Goal: Task Accomplishment & Management: Use online tool/utility

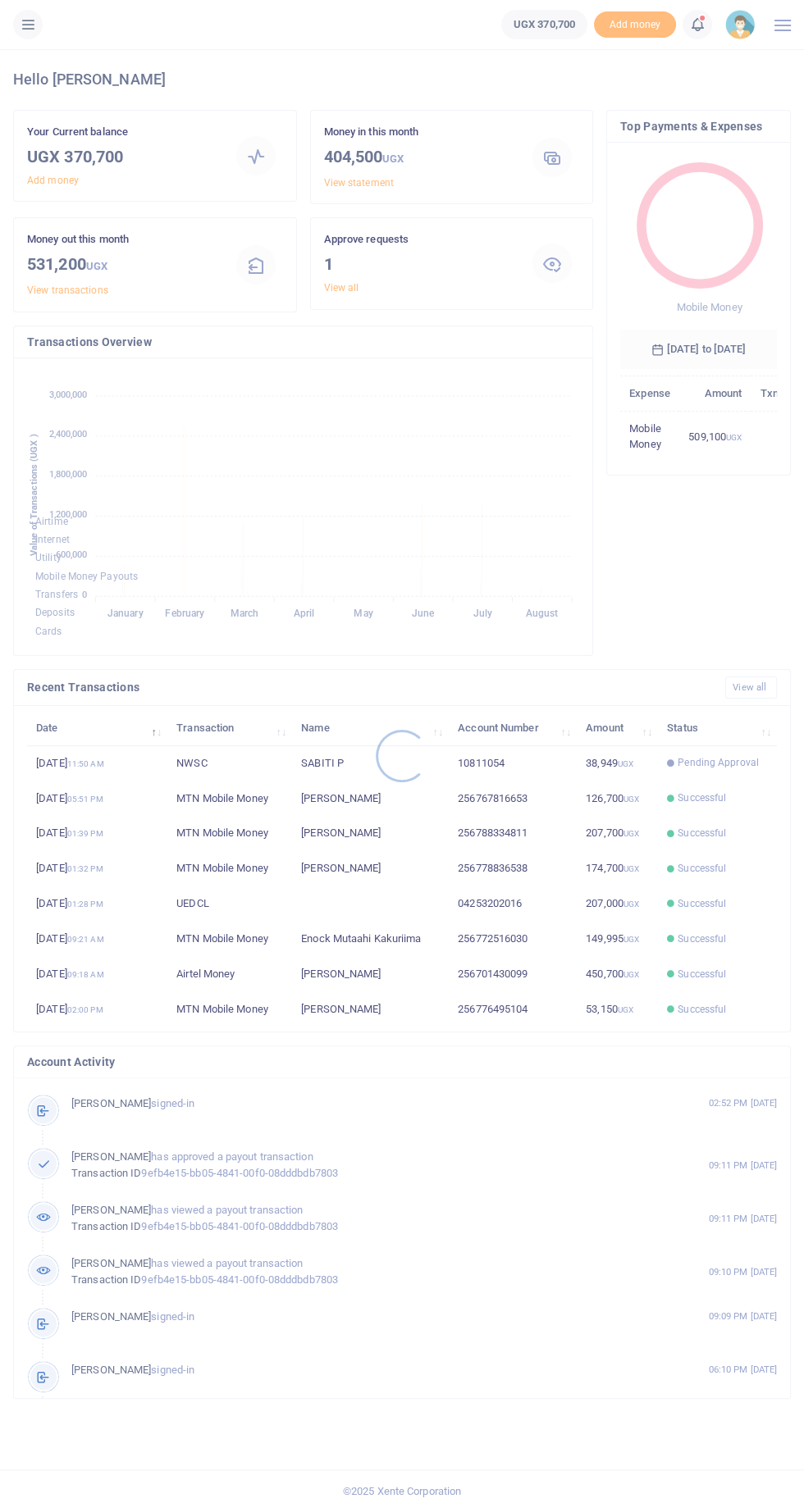
scroll to position [225, 157]
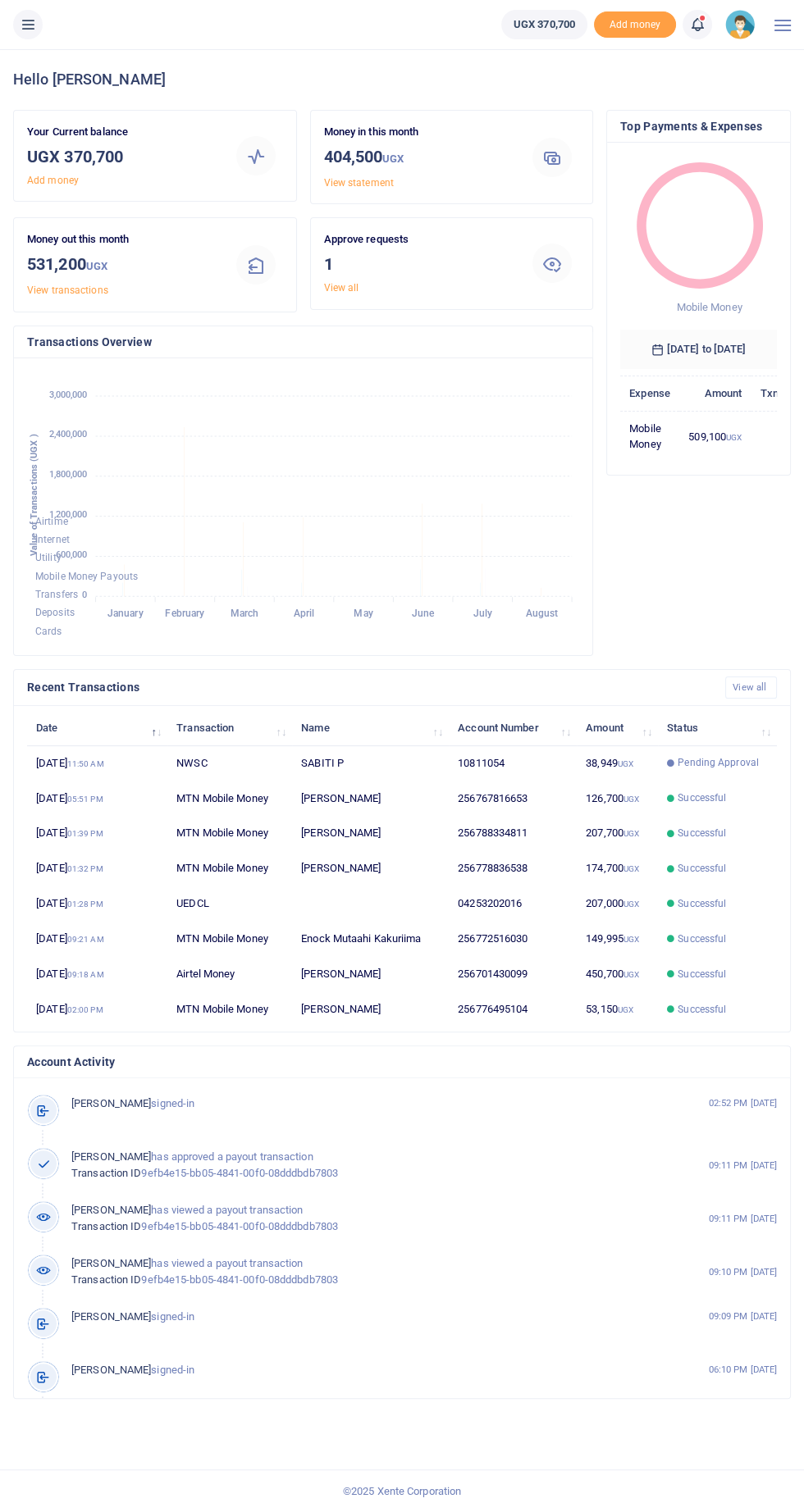
click at [34, 24] on icon at bounding box center [28, 25] width 16 height 18
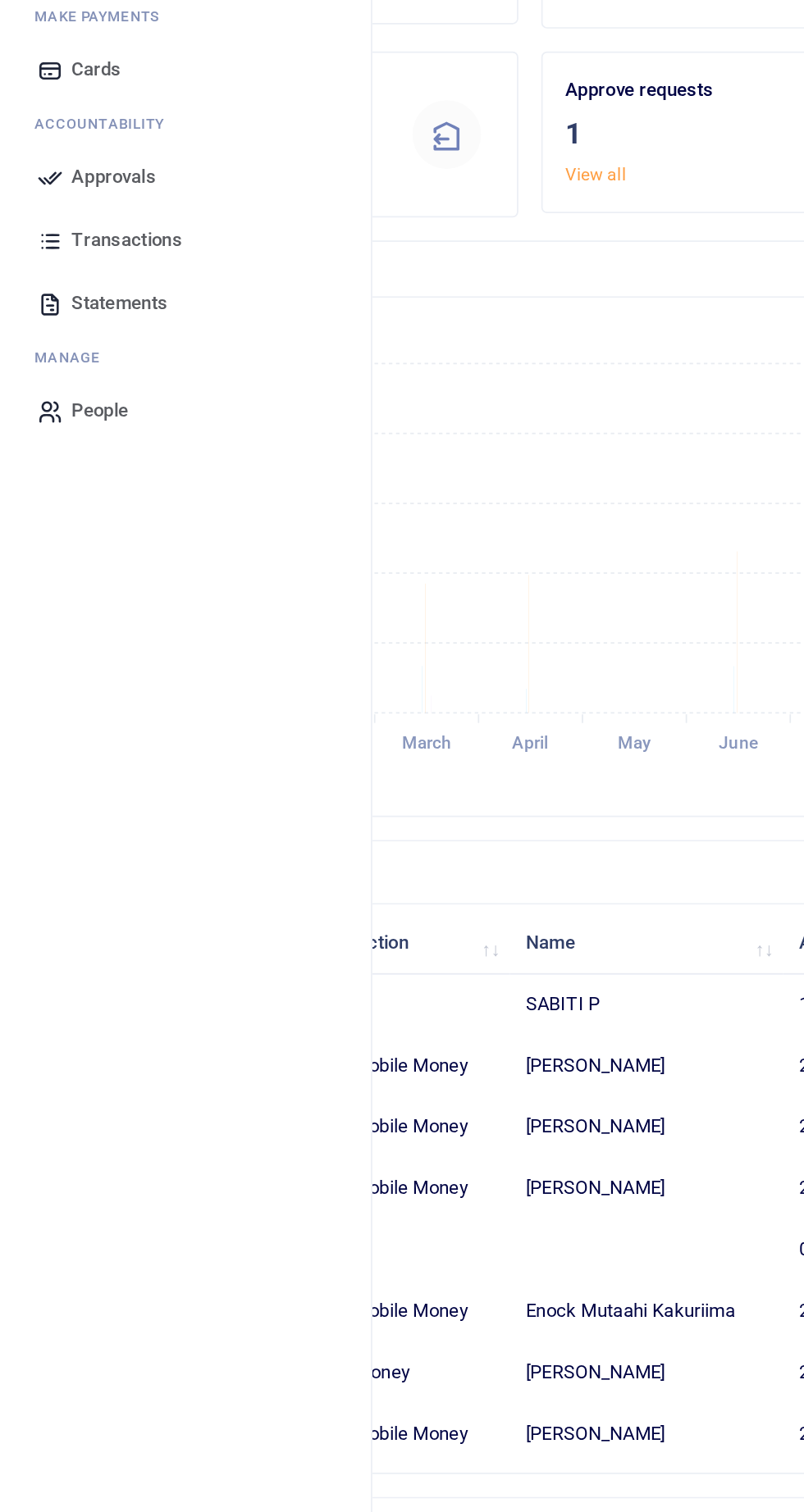
click at [69, 285] on span "Approvals" at bounding box center [65, 290] width 48 height 16
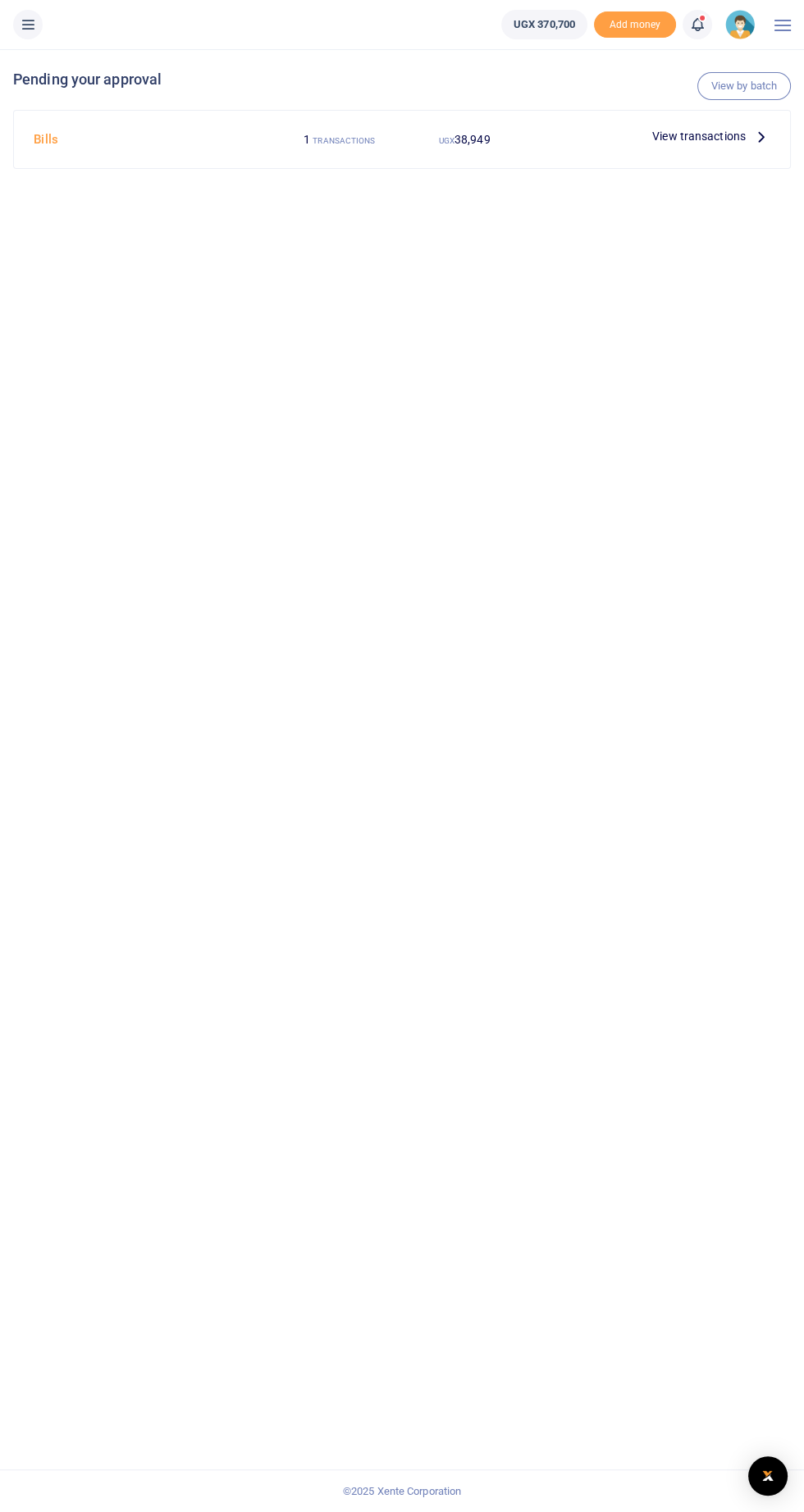
click at [755, 127] on icon at bounding box center [761, 136] width 18 height 18
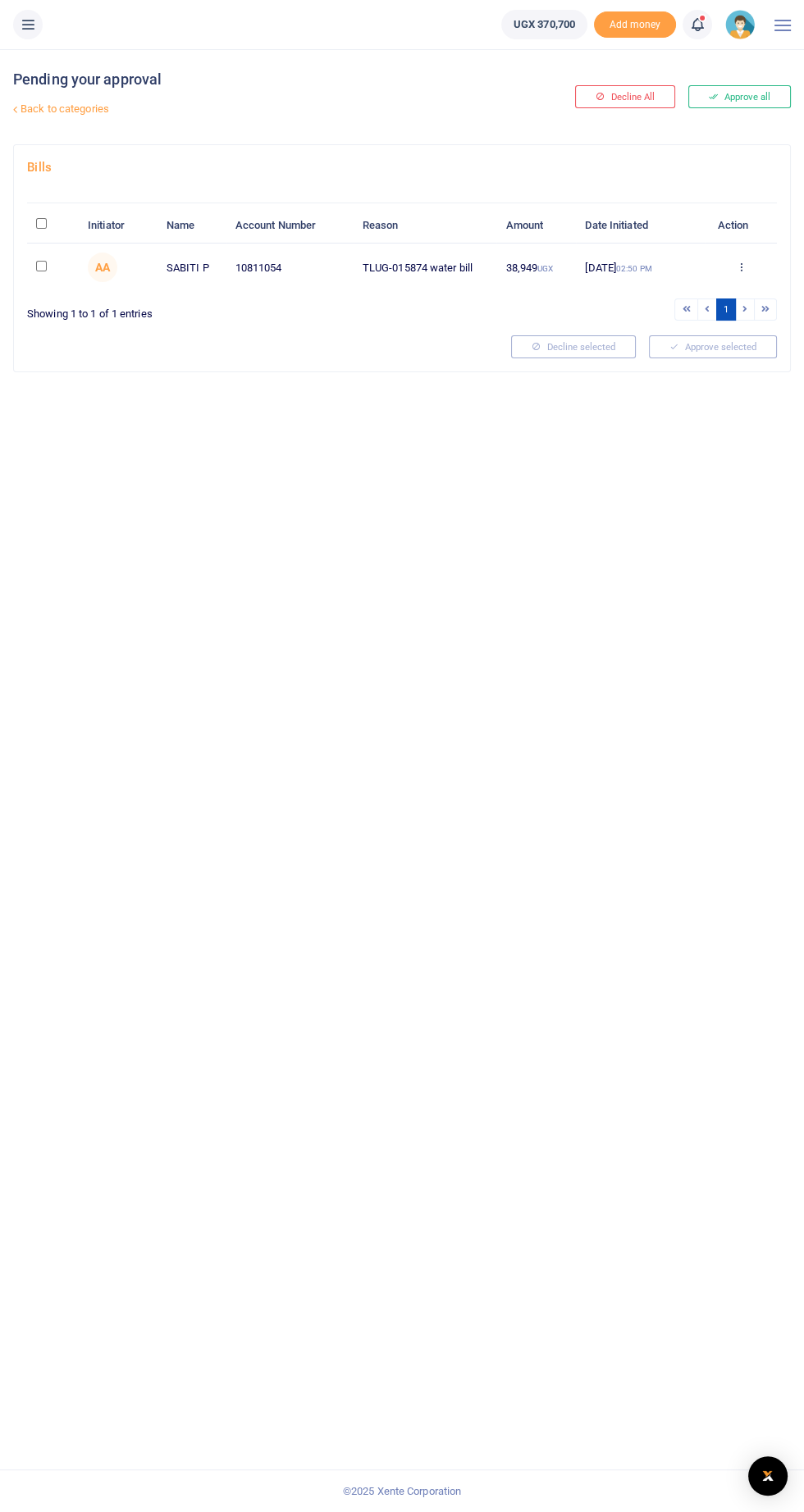
click at [42, 265] on input "checkbox" at bounding box center [42, 266] width 11 height 11
checkbox input "true"
click at [727, 343] on button "Approve selected (1)" at bounding box center [706, 346] width 139 height 23
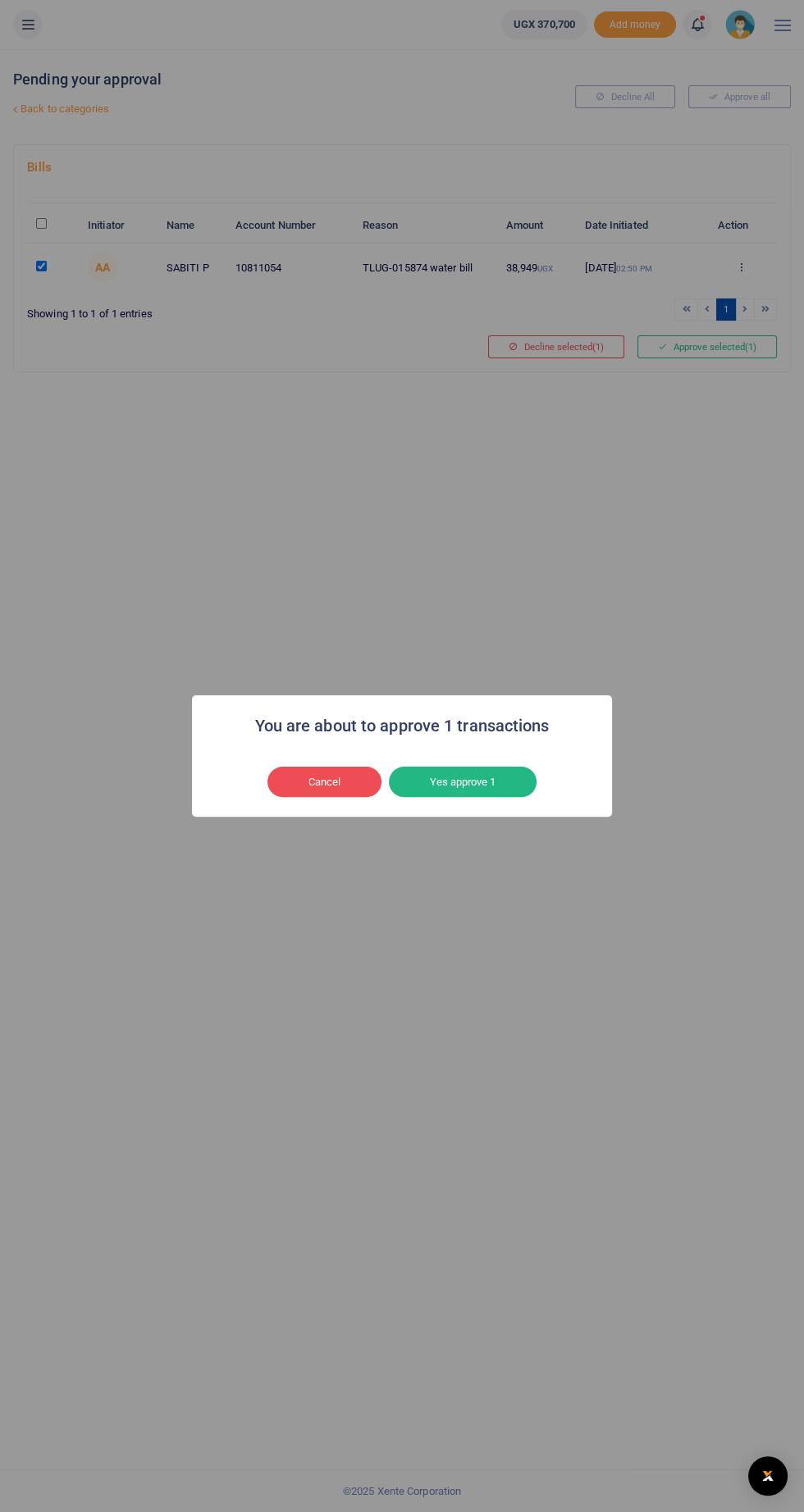
click at [473, 781] on button "Yes approve 1" at bounding box center [462, 782] width 148 height 31
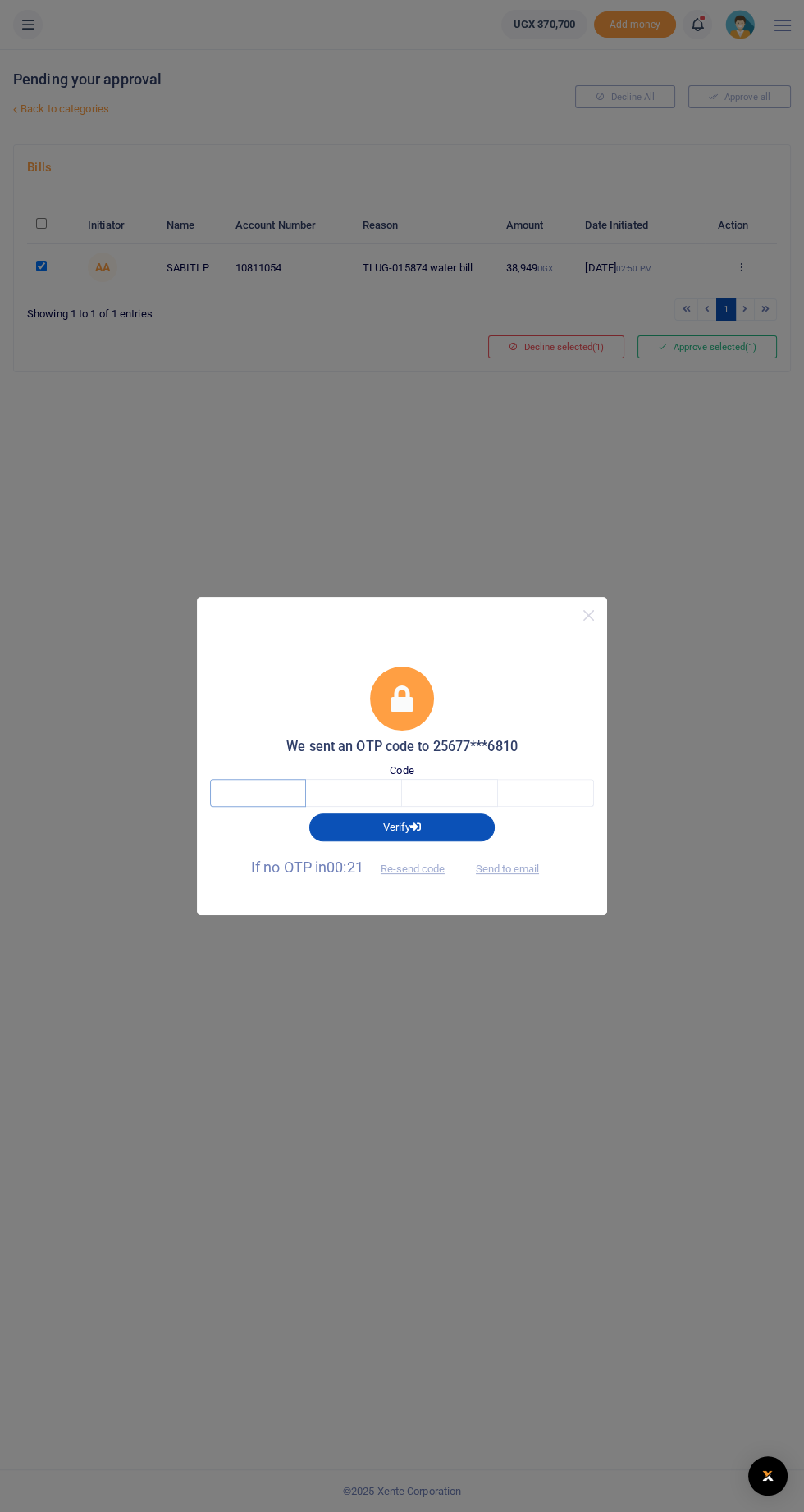
click at [210, 792] on input "text" at bounding box center [257, 793] width 96 height 28
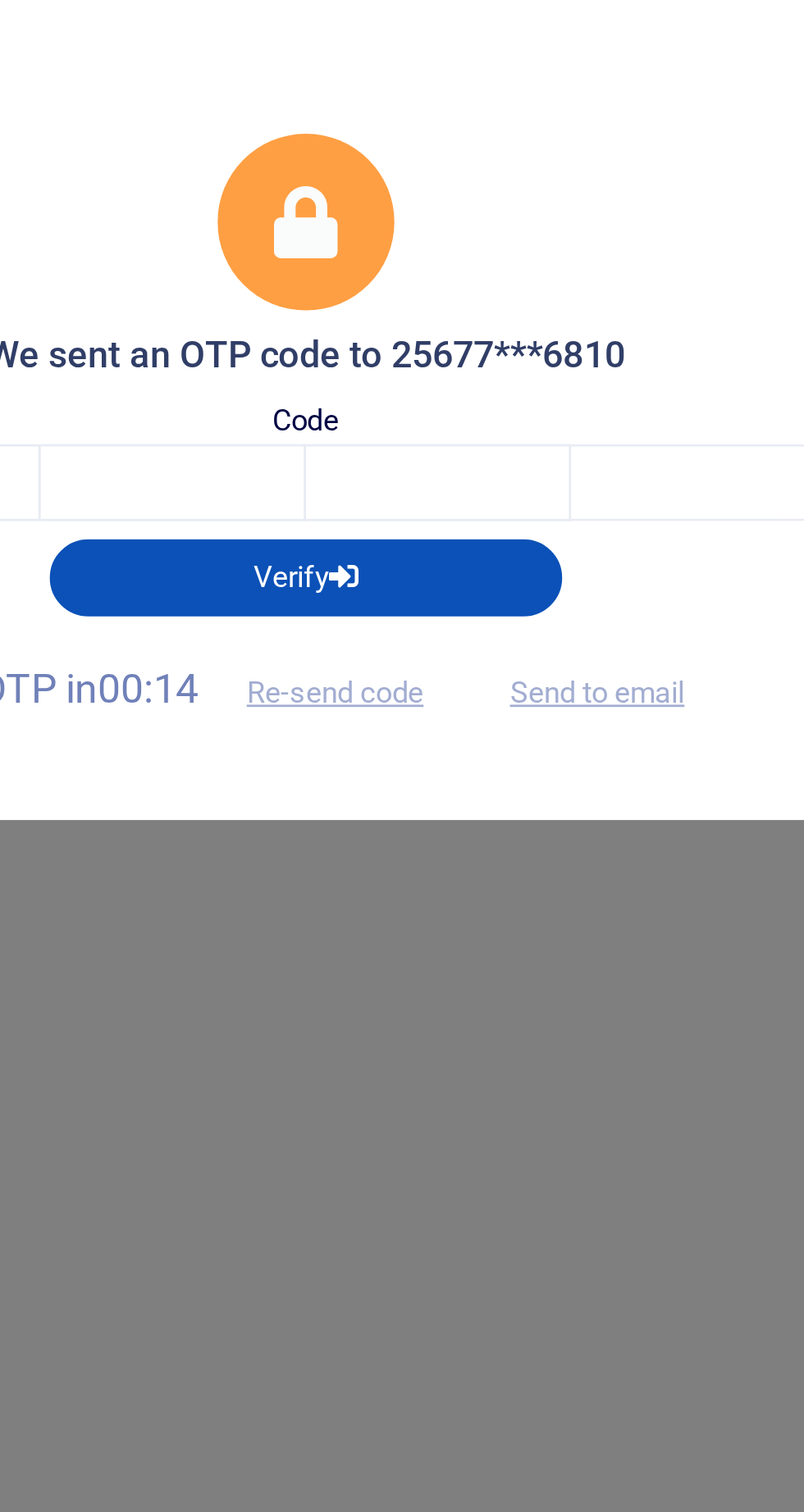
click at [528, 870] on span "Send to email" at bounding box center [508, 867] width 91 height 17
click at [519, 869] on button "Send to email" at bounding box center [508, 868] width 91 height 28
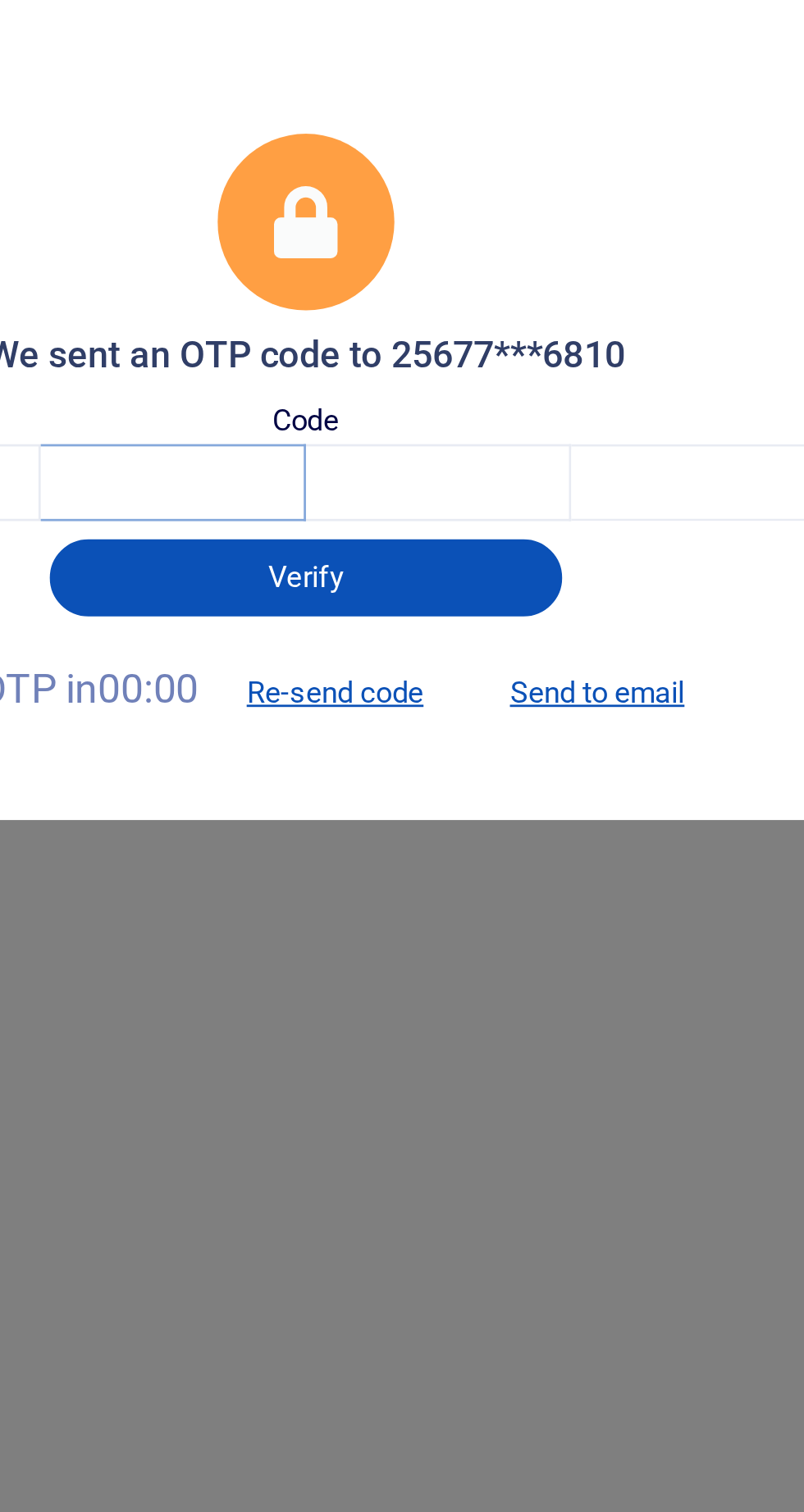
click at [320, 791] on input "text" at bounding box center [354, 793] width 96 height 28
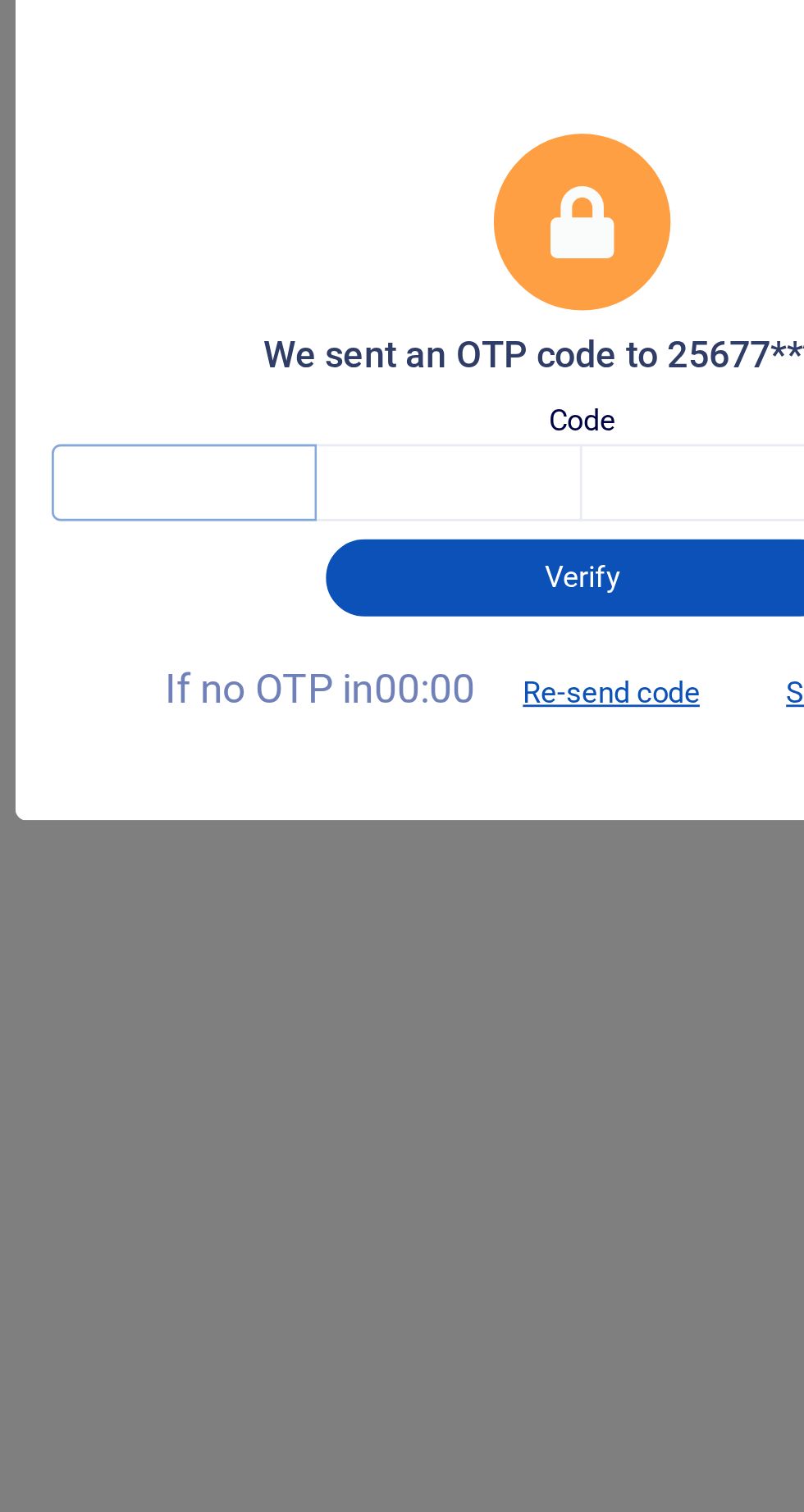
click at [260, 788] on input "text" at bounding box center [257, 793] width 96 height 28
type input "6"
type input "5"
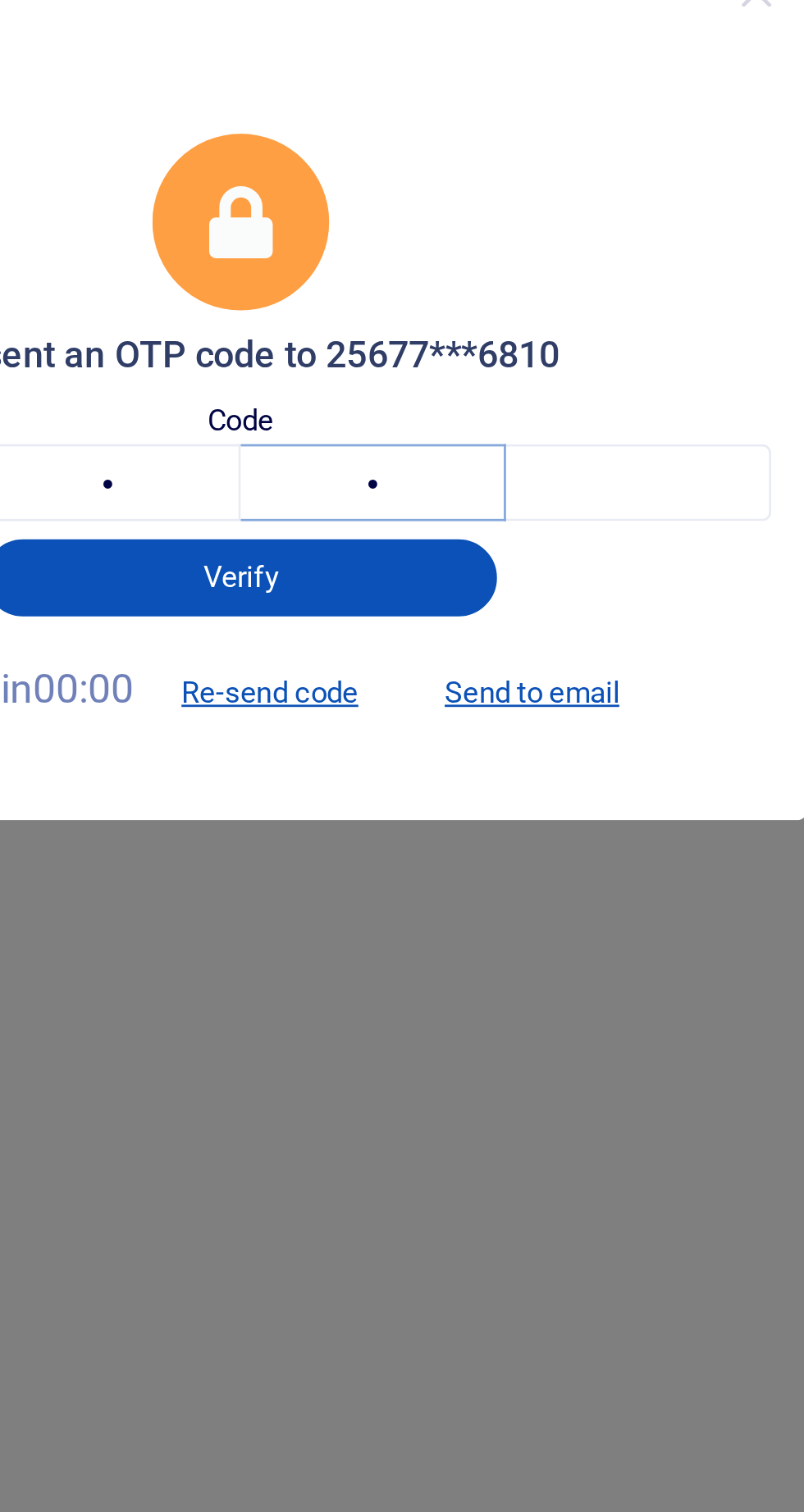
type input "8"
type input "1"
